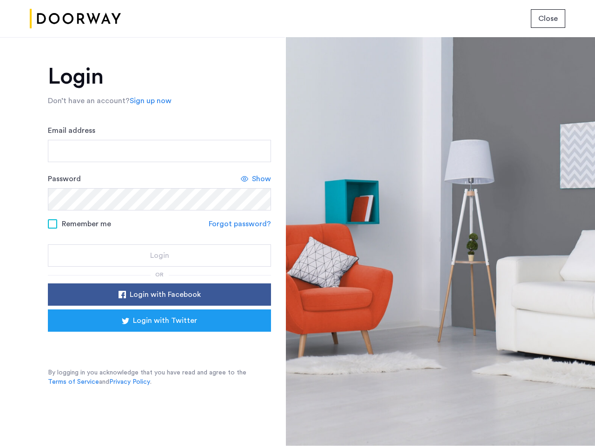
click at [548, 19] on span "Close" at bounding box center [548, 18] width 20 height 11
click at [148, 101] on link "Sign up now" at bounding box center [151, 100] width 42 height 11
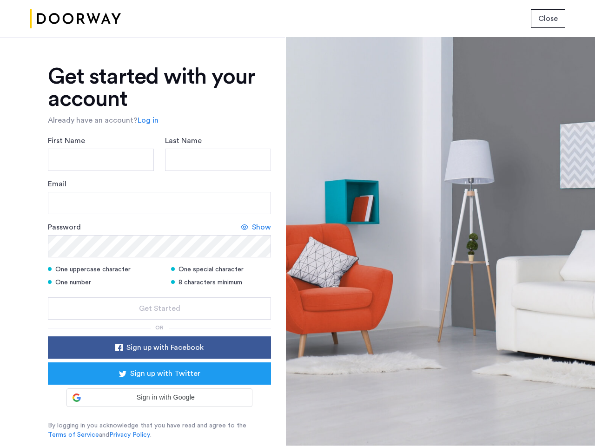
click at [241, 224] on icon at bounding box center [244, 227] width 7 height 7
click at [159, 295] on form "First Name Last Name Email Password Hide One uppercase character One special ch…" at bounding box center [159, 227] width 223 height 185
click at [159, 321] on div "Get started with your account Already have an account? Log in First Name Last N…" at bounding box center [159, 253] width 223 height 374
